Goal: Transaction & Acquisition: Purchase product/service

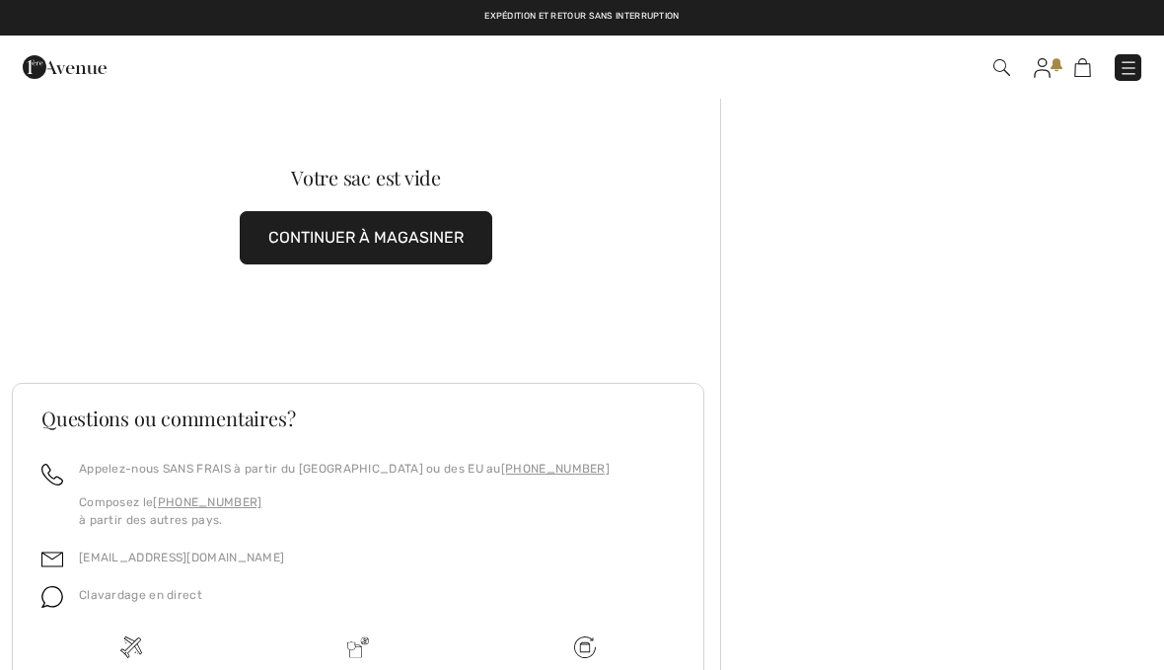
click at [1137, 57] on link at bounding box center [1128, 67] width 27 height 27
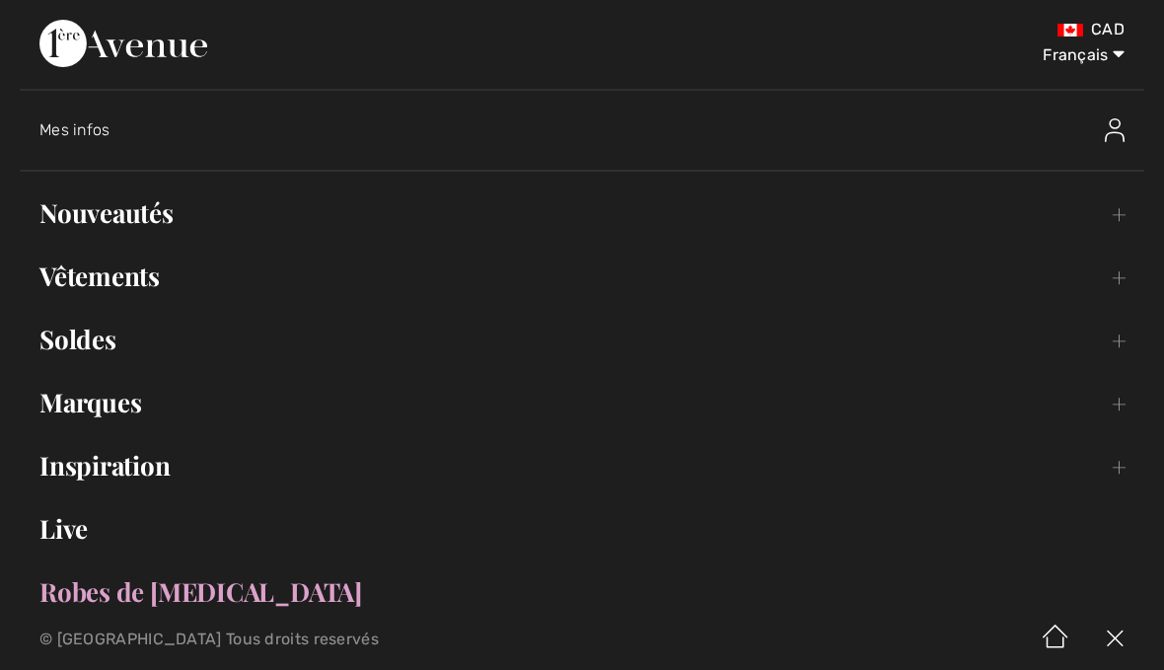
click at [93, 134] on span "Mes infos" at bounding box center [74, 129] width 71 height 19
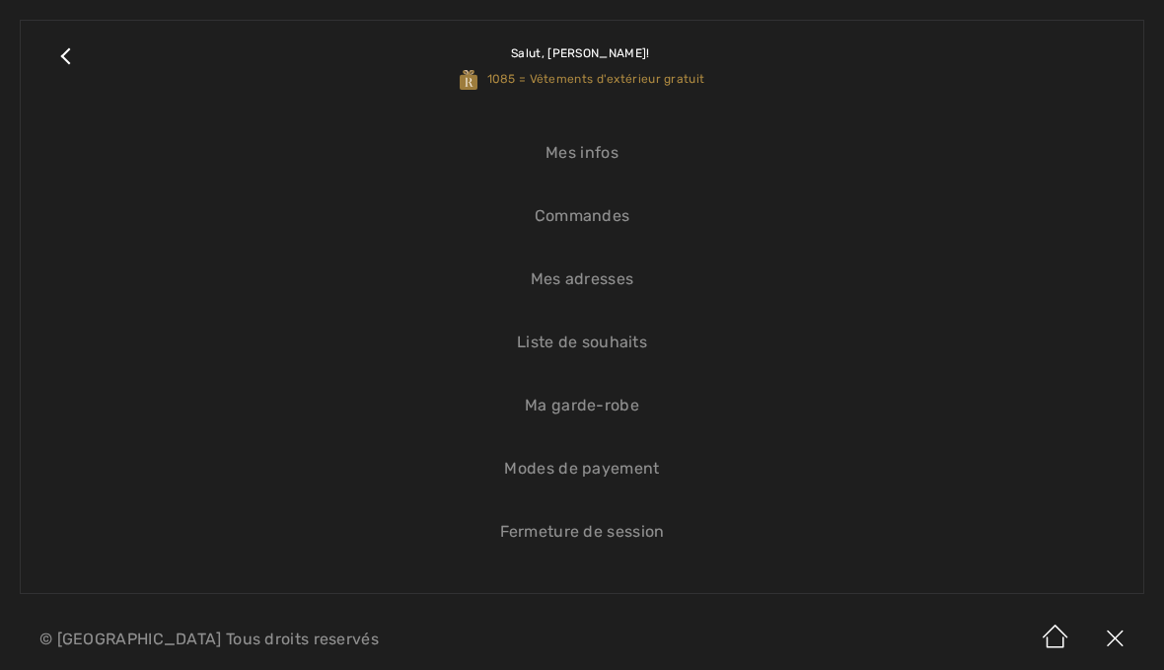
click at [629, 214] on link "Commandes" at bounding box center [581, 215] width 1083 height 43
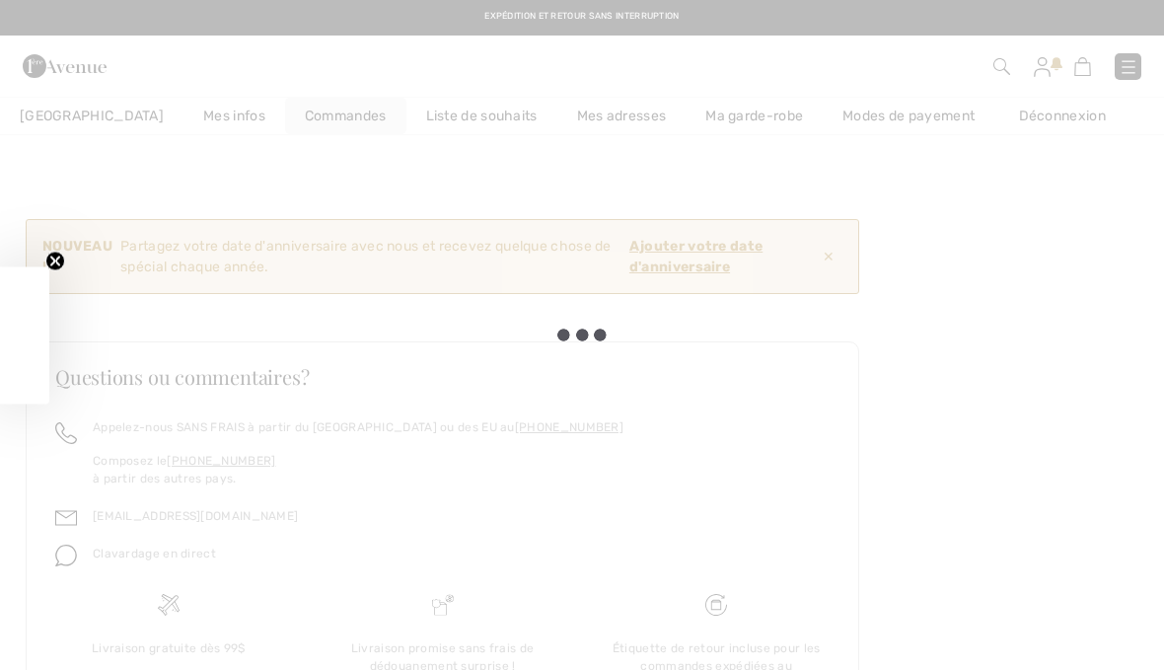
checkbox input "true"
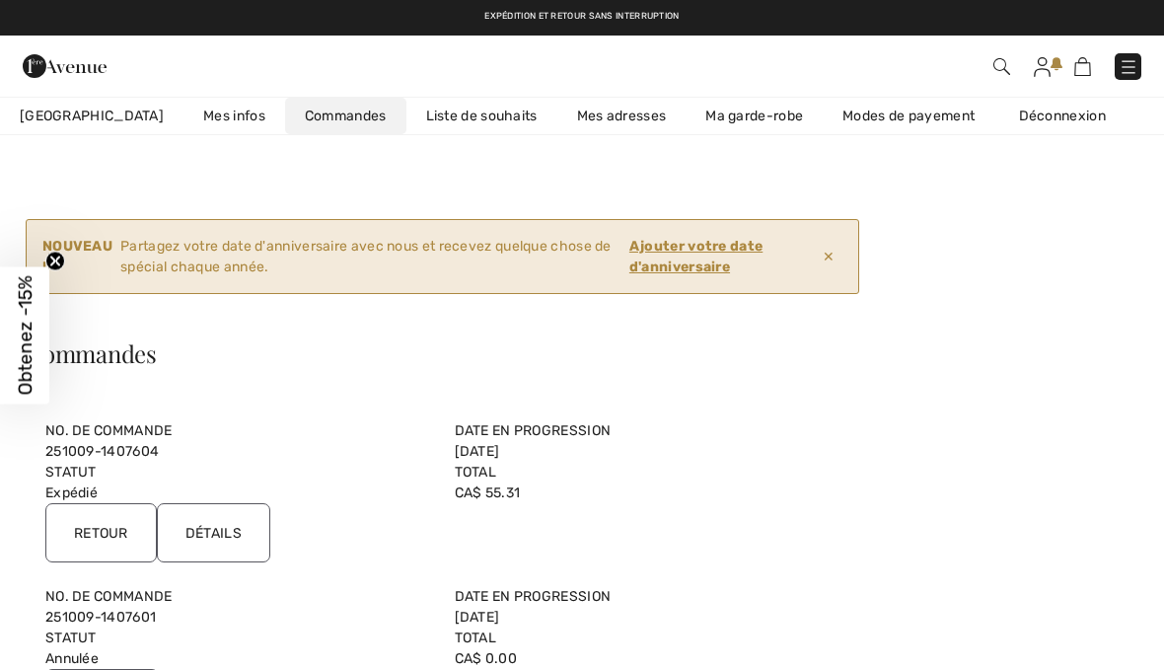
click at [242, 538] on input "Détails" at bounding box center [213, 532] width 113 height 59
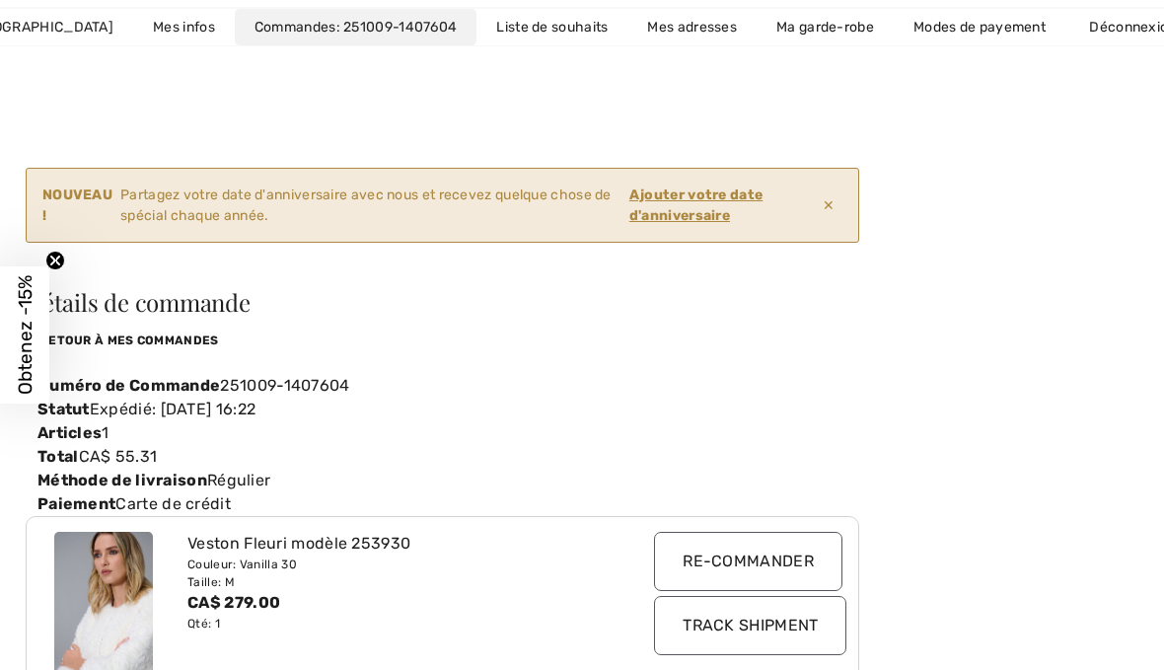
scroll to position [97, 0]
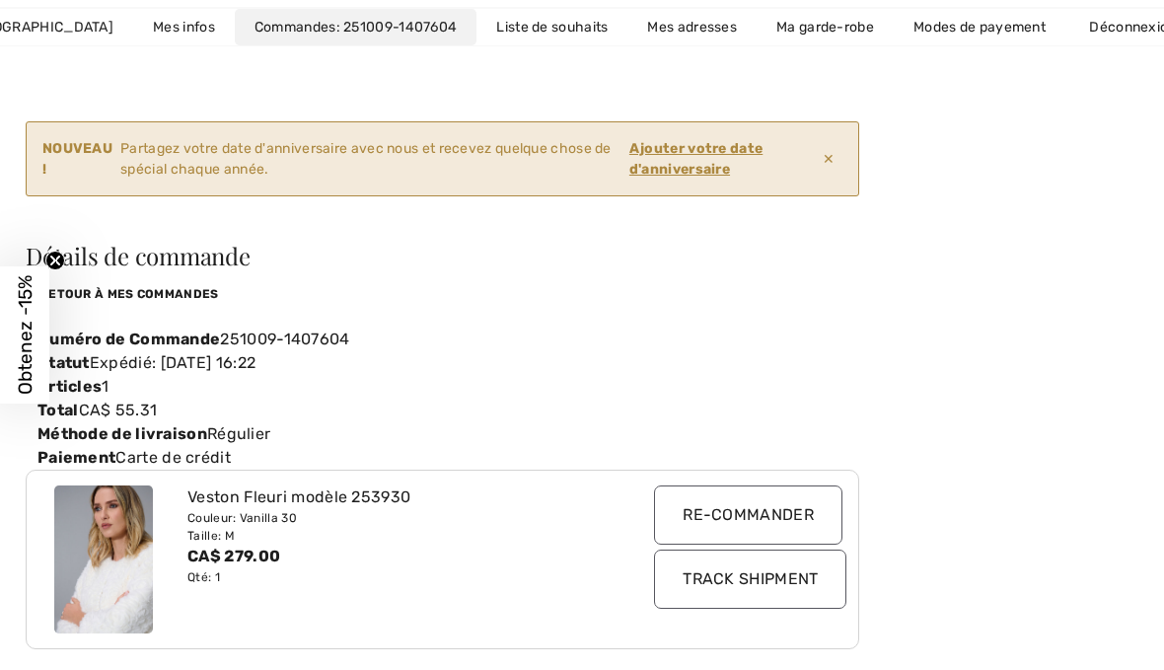
click at [125, 587] on img at bounding box center [103, 560] width 99 height 148
click at [143, 564] on img at bounding box center [103, 559] width 99 height 148
click at [815, 513] on input "Re-commander" at bounding box center [748, 514] width 188 height 59
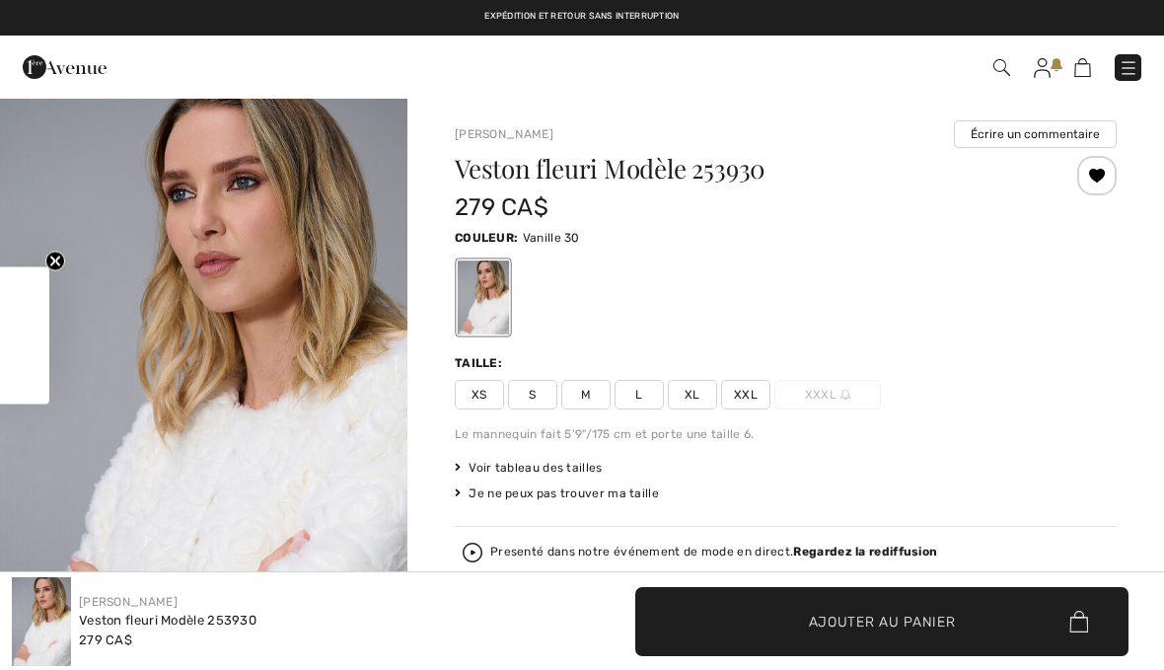
checkbox input "true"
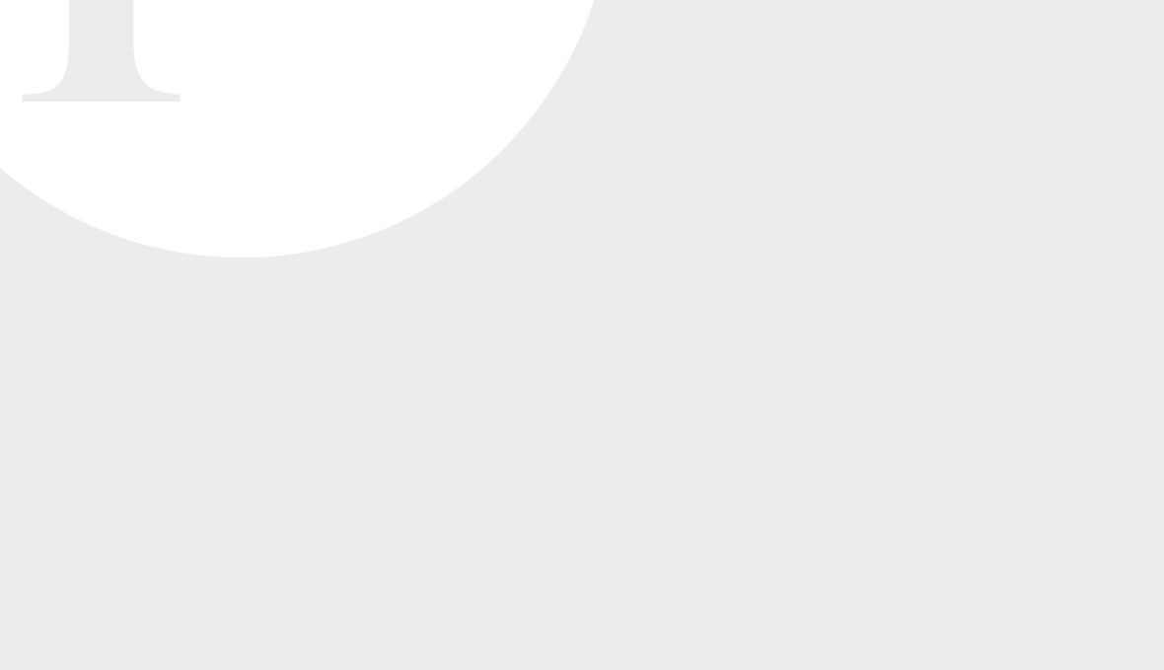
scroll to position [132, 0]
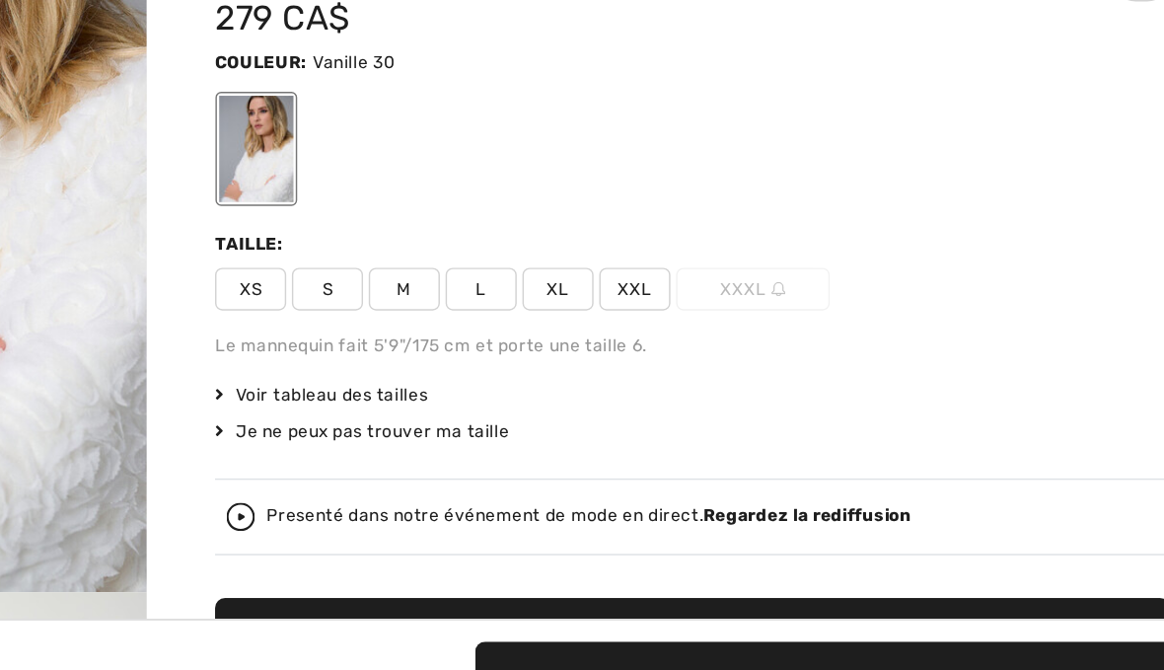
scroll to position [56, 0]
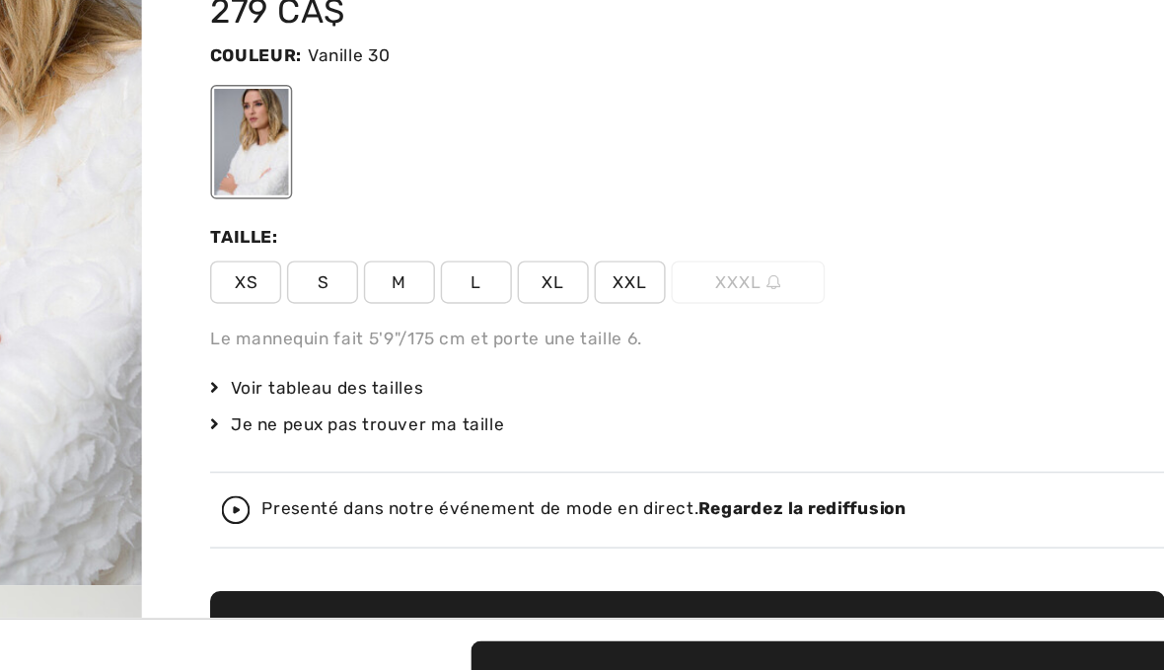
click at [793, 488] on strong "Regardez la rediffusion" at bounding box center [865, 495] width 144 height 14
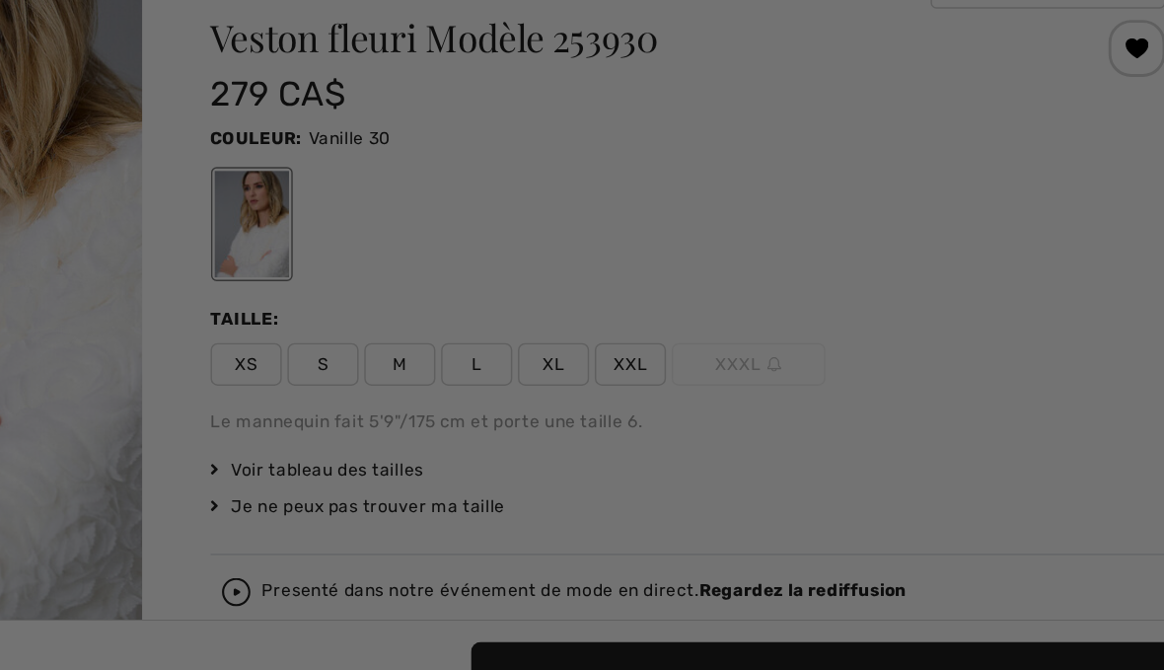
scroll to position [0, 0]
